Goal: Navigation & Orientation: Find specific page/section

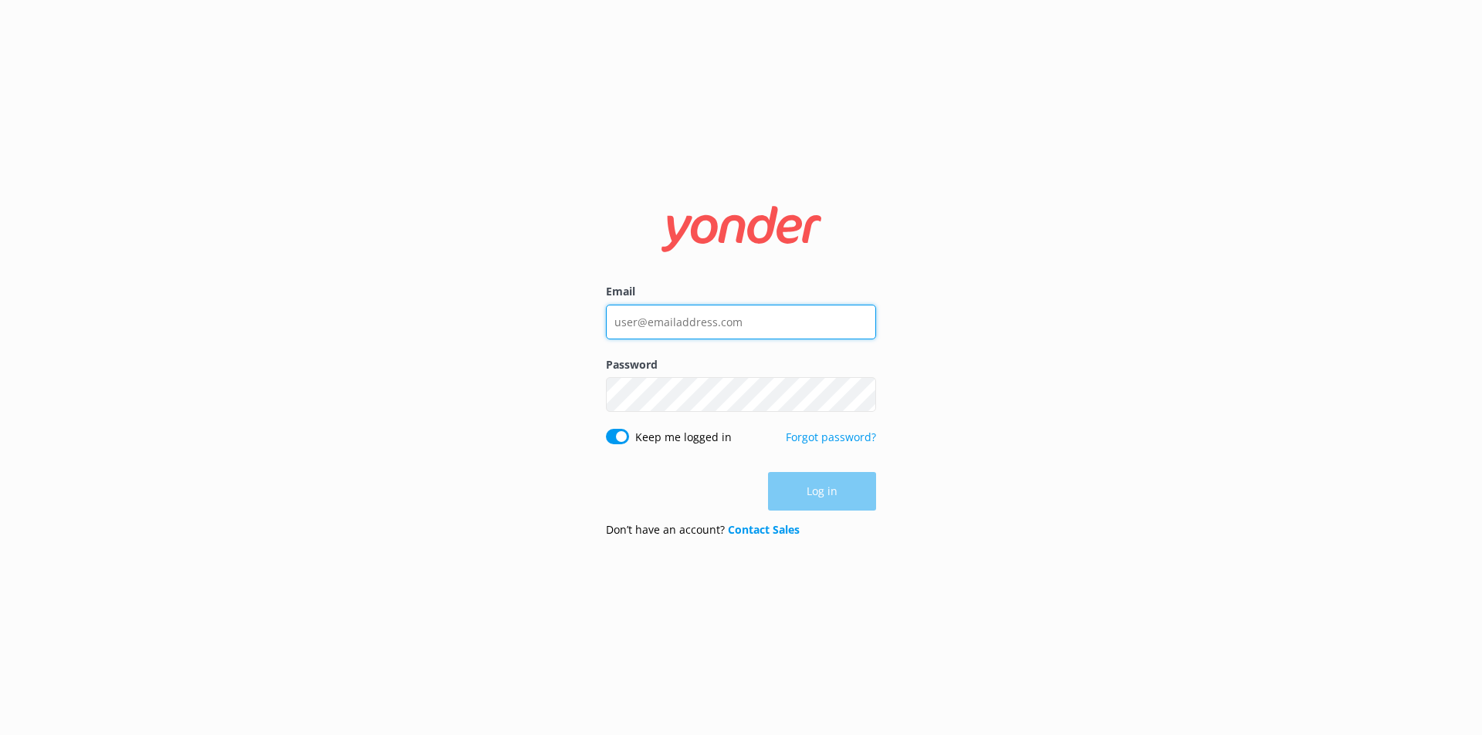
type input "[EMAIL_ADDRESS][DOMAIN_NAME]"
click at [745, 327] on input "[EMAIL_ADDRESS][DOMAIN_NAME]" at bounding box center [741, 322] width 270 height 35
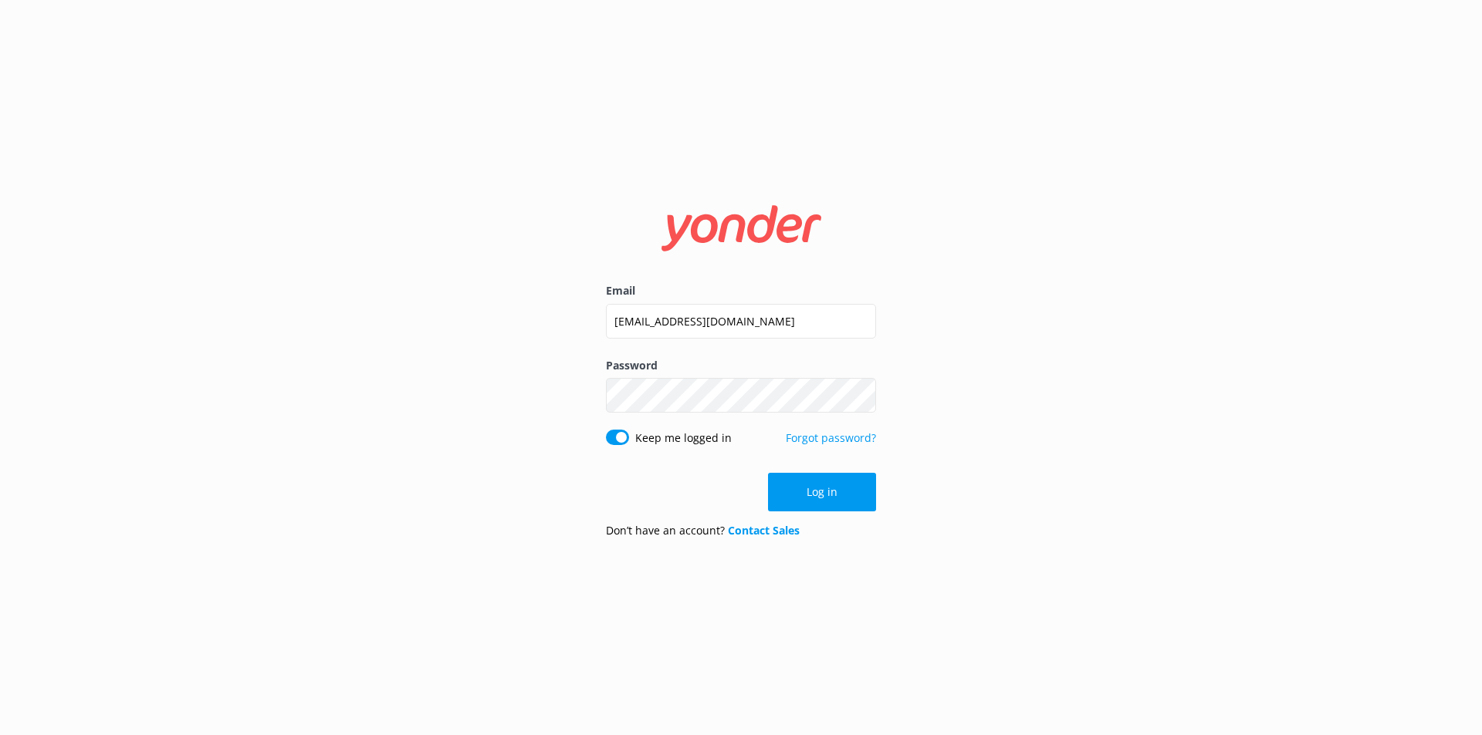
click at [786, 500] on button "Log in" at bounding box center [822, 492] width 108 height 39
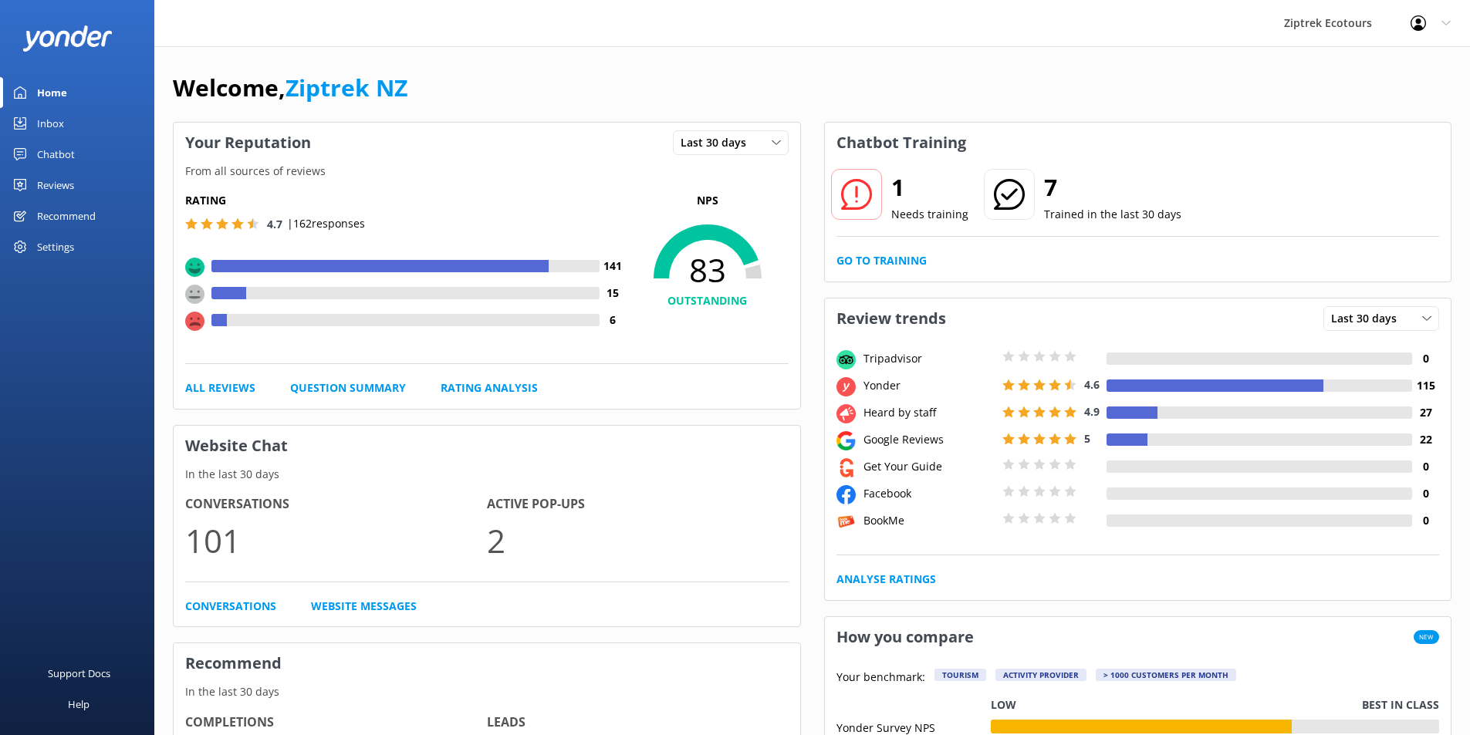
click at [84, 117] on link "Inbox" at bounding box center [77, 123] width 154 height 31
